Goal: Check status: Check status

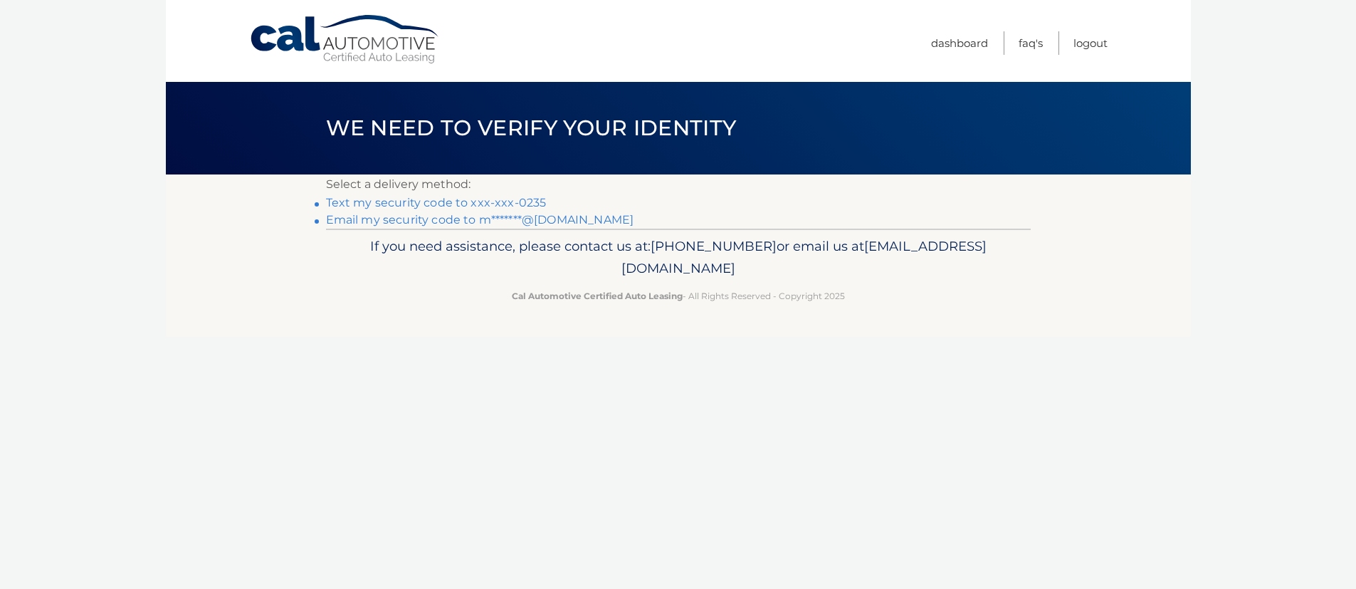
click at [487, 222] on link "Email my security code to m*******@gmail.com" at bounding box center [480, 220] width 308 height 14
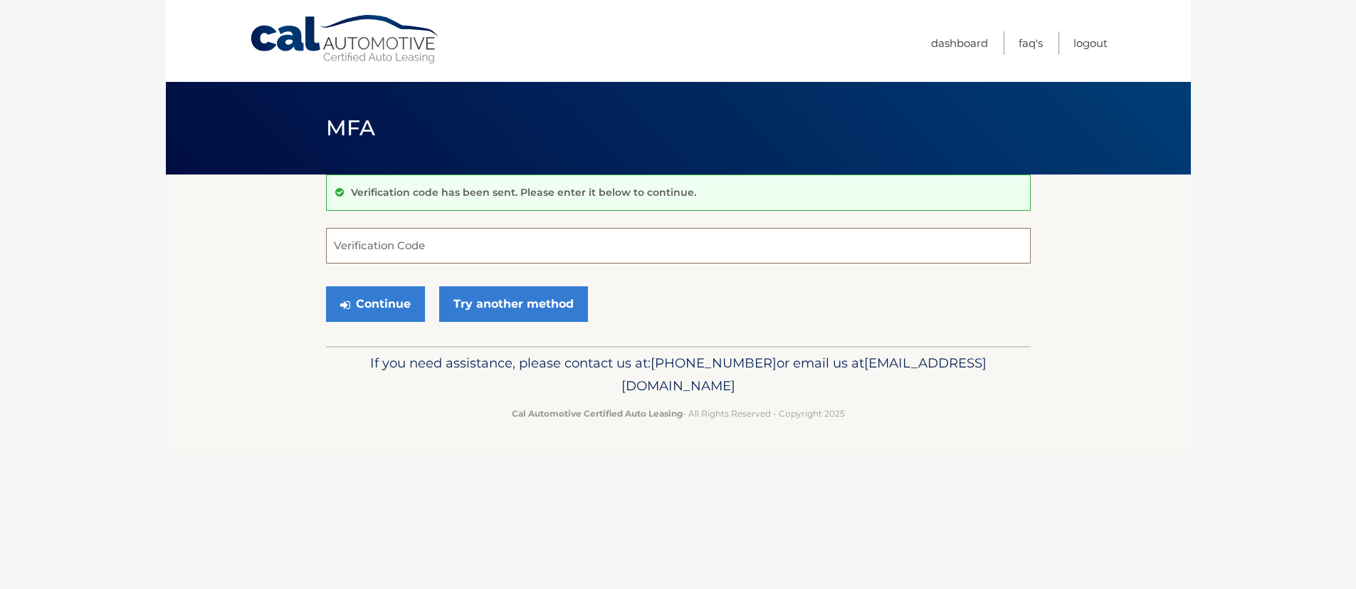
click at [476, 243] on input "Verification Code" at bounding box center [678, 246] width 705 height 36
click at [498, 258] on input "Verification Code" at bounding box center [678, 246] width 705 height 36
paste input "648381"
click at [374, 313] on button "Continue" at bounding box center [375, 304] width 99 height 36
click at [368, 306] on button "Continue" at bounding box center [375, 304] width 99 height 36
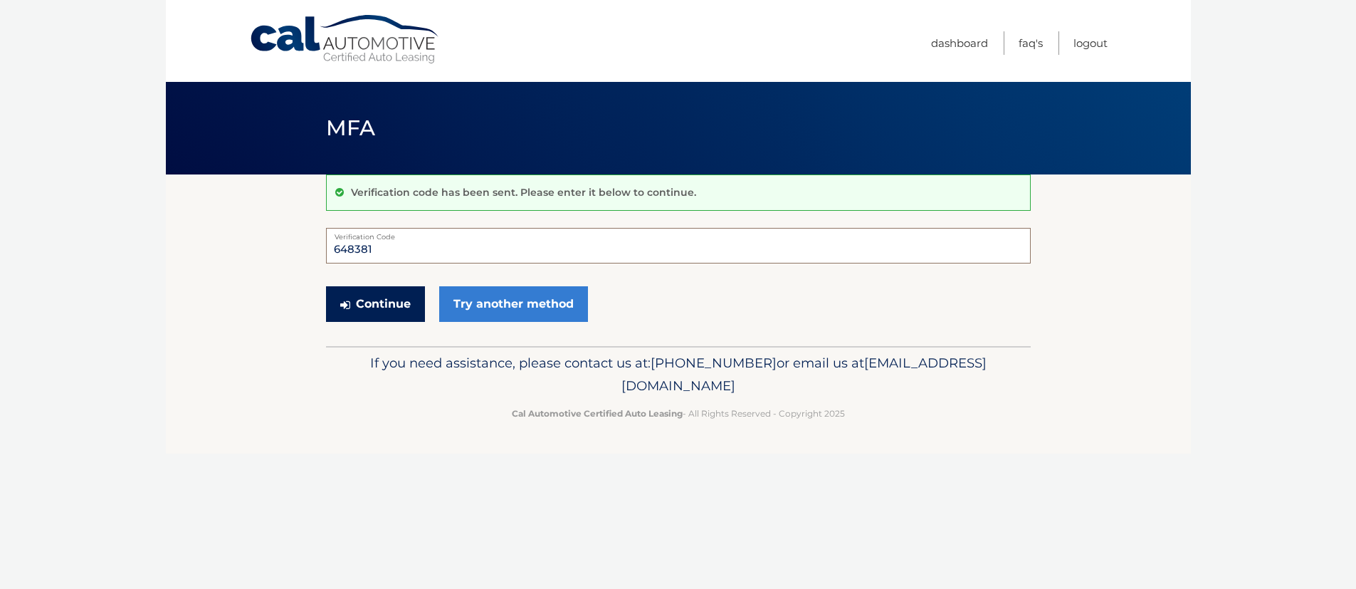
type input "648381"
click at [367, 302] on button "Continue" at bounding box center [375, 304] width 99 height 36
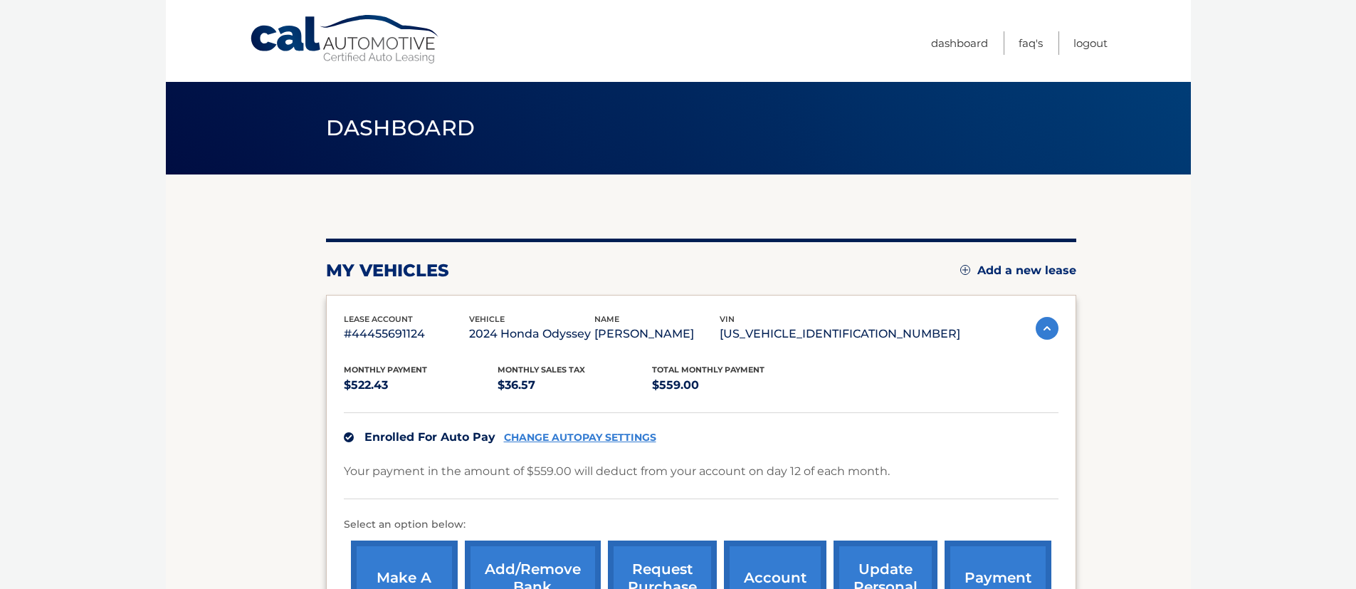
scroll to position [220, 0]
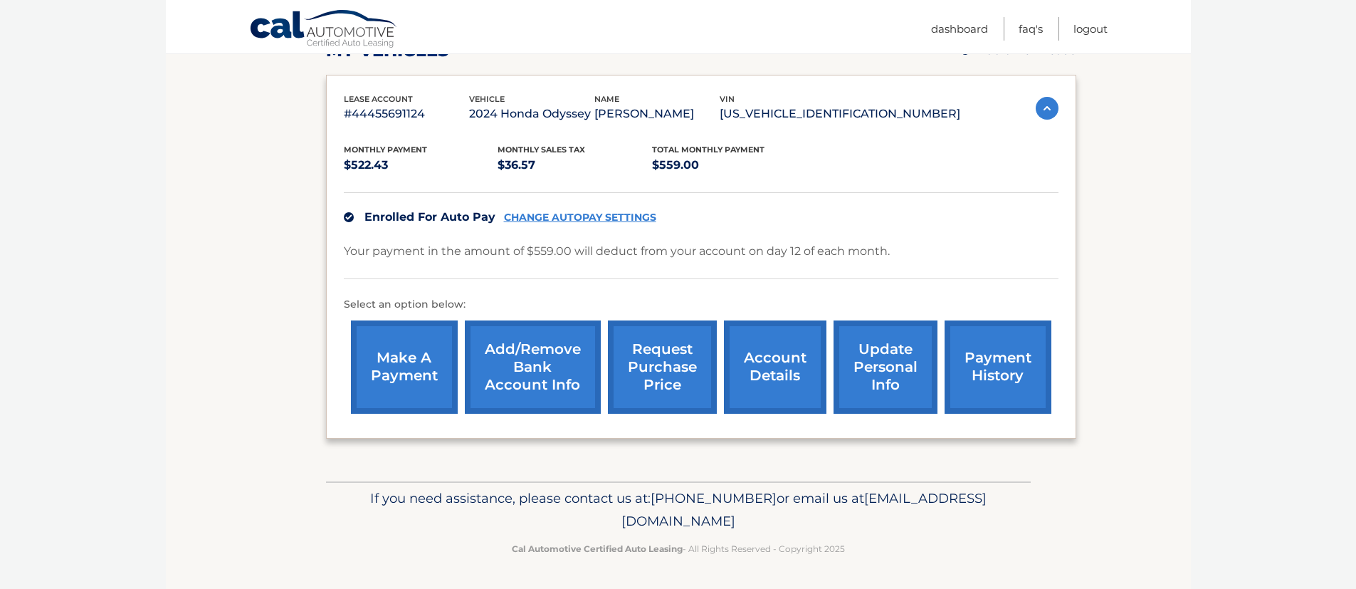
click at [971, 352] on link "payment history" at bounding box center [997, 366] width 107 height 93
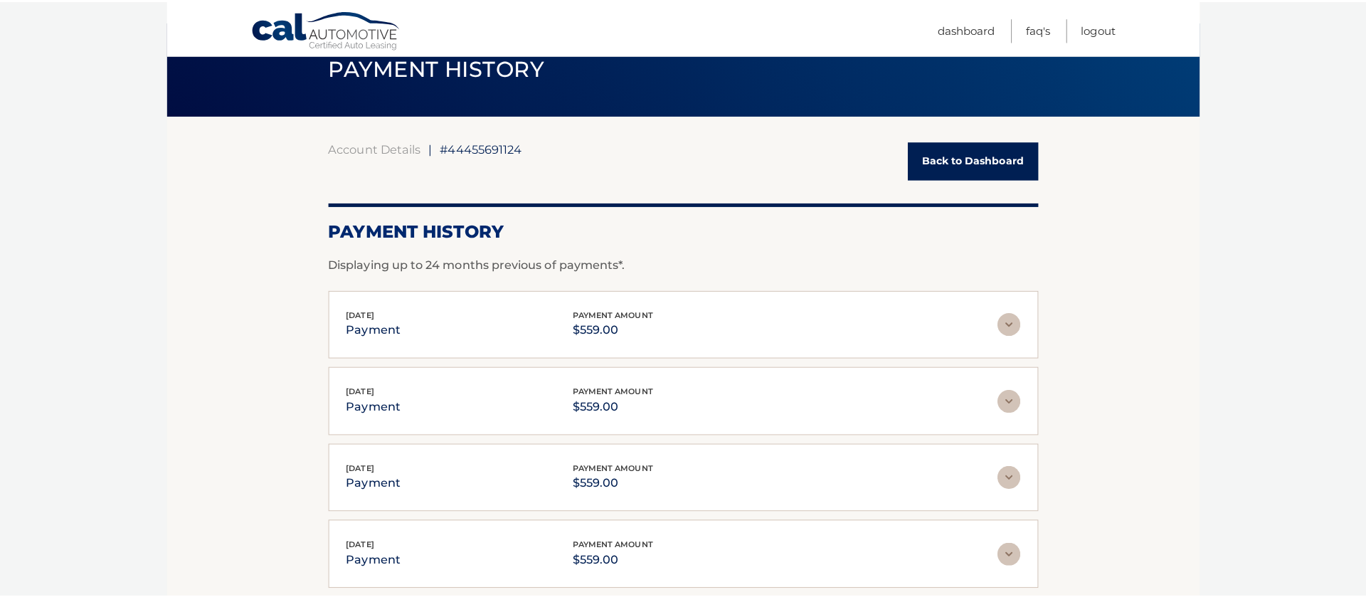
scroll to position [83, 0]
